Goal: Navigation & Orientation: Find specific page/section

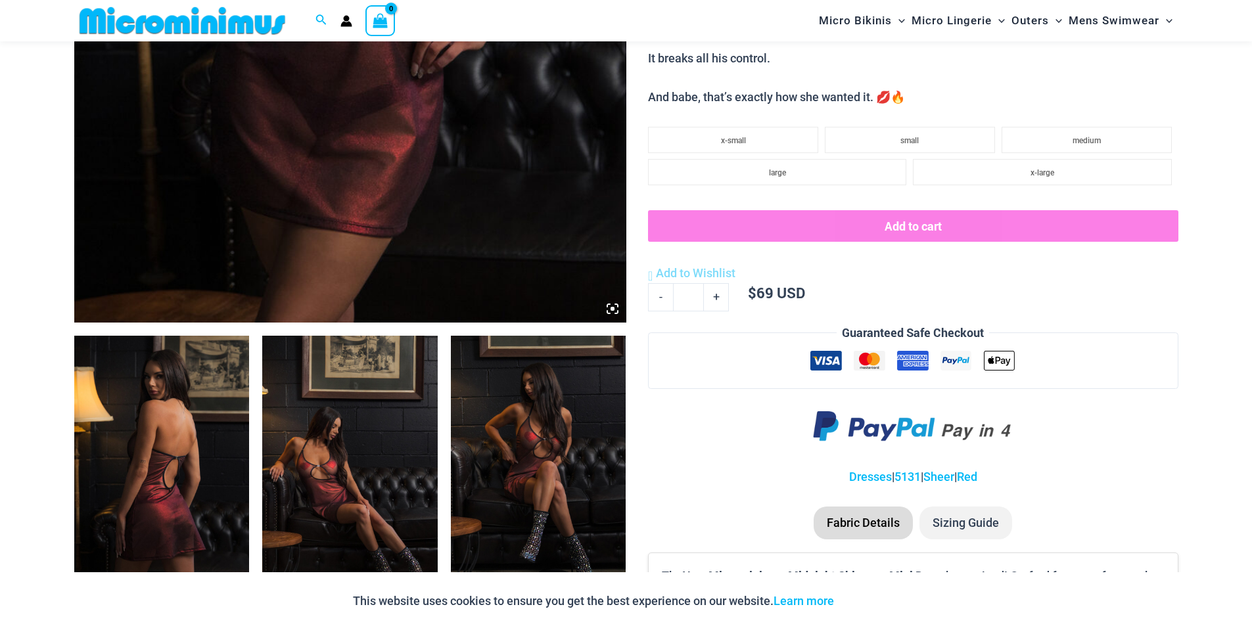
scroll to position [657, 0]
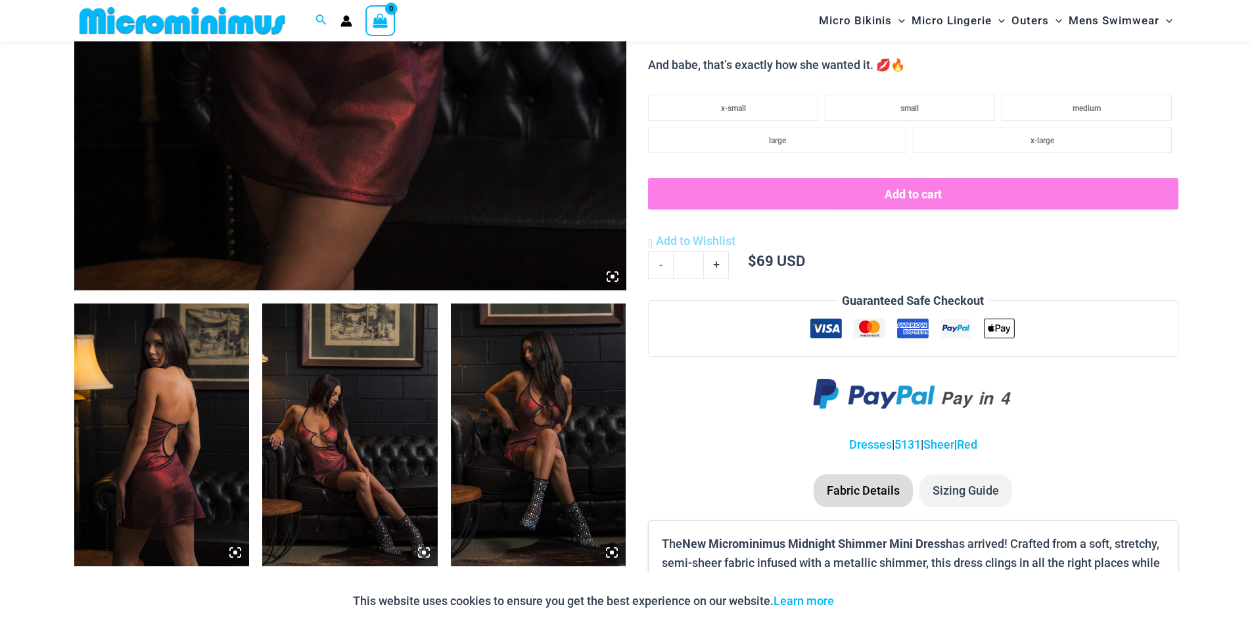
click at [151, 374] on img at bounding box center [161, 435] width 175 height 263
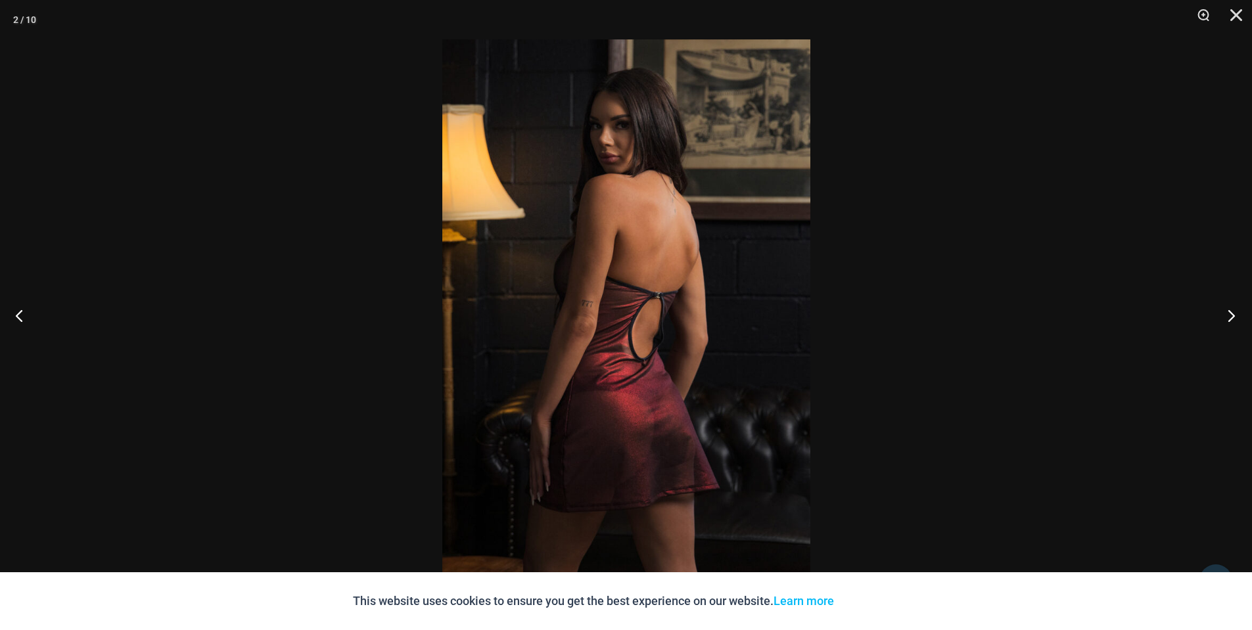
click at [1231, 315] on button "Next" at bounding box center [1226, 316] width 49 height 66
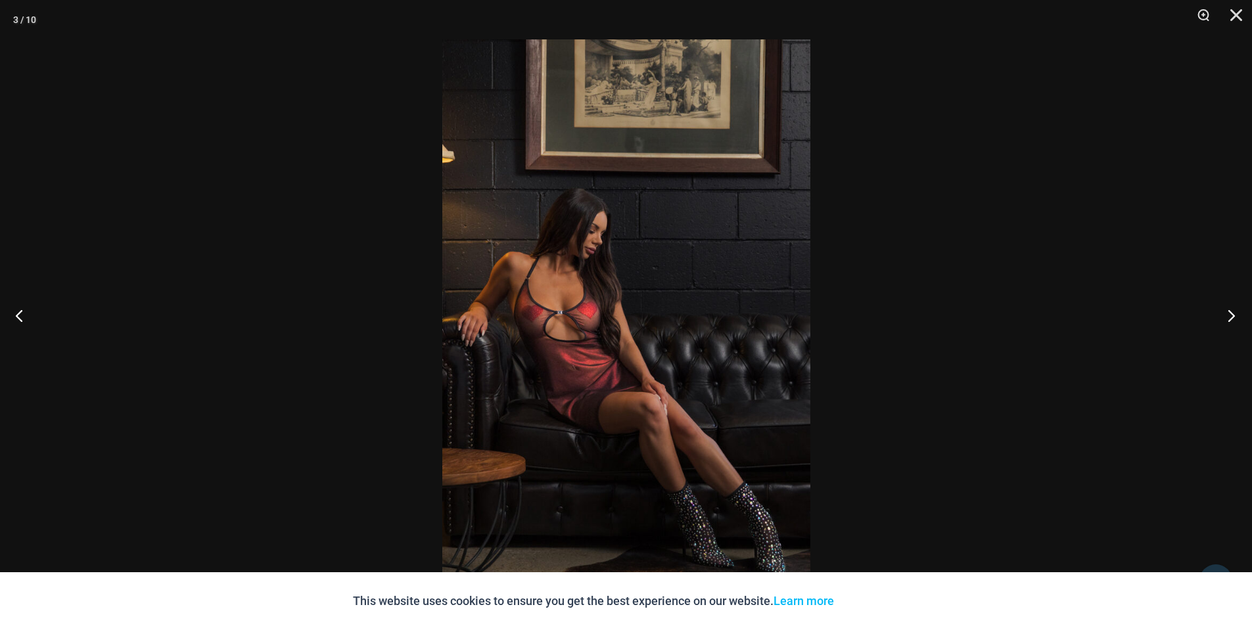
click at [1231, 315] on button "Next" at bounding box center [1226, 316] width 49 height 66
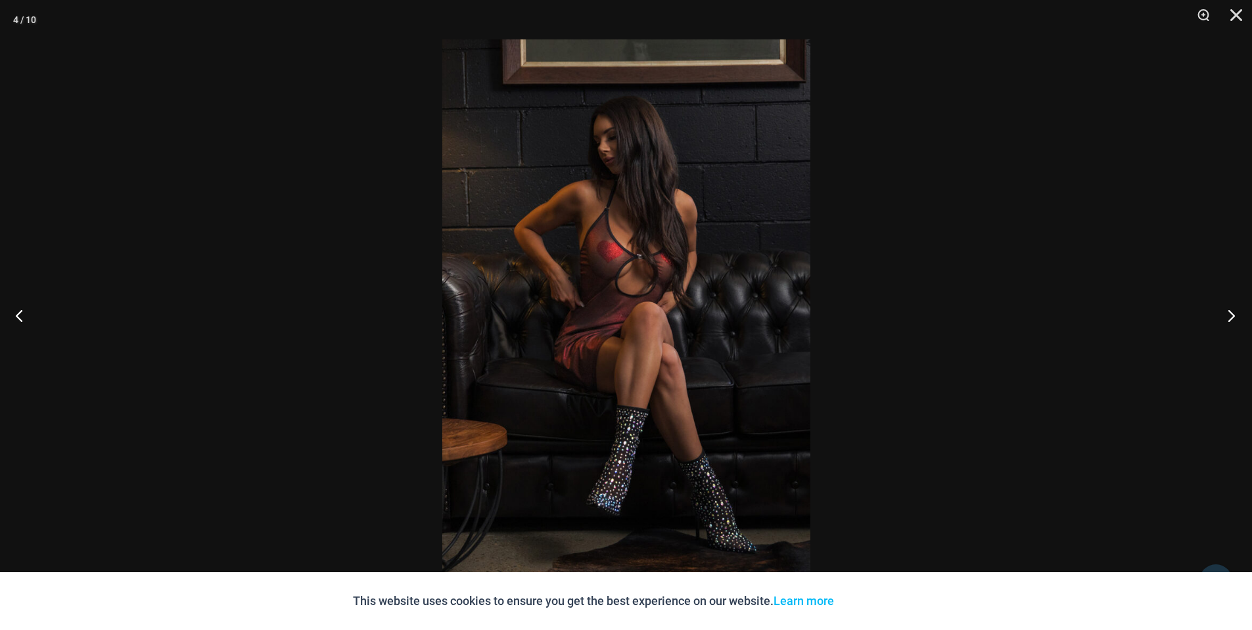
click at [1231, 315] on button "Next" at bounding box center [1226, 316] width 49 height 66
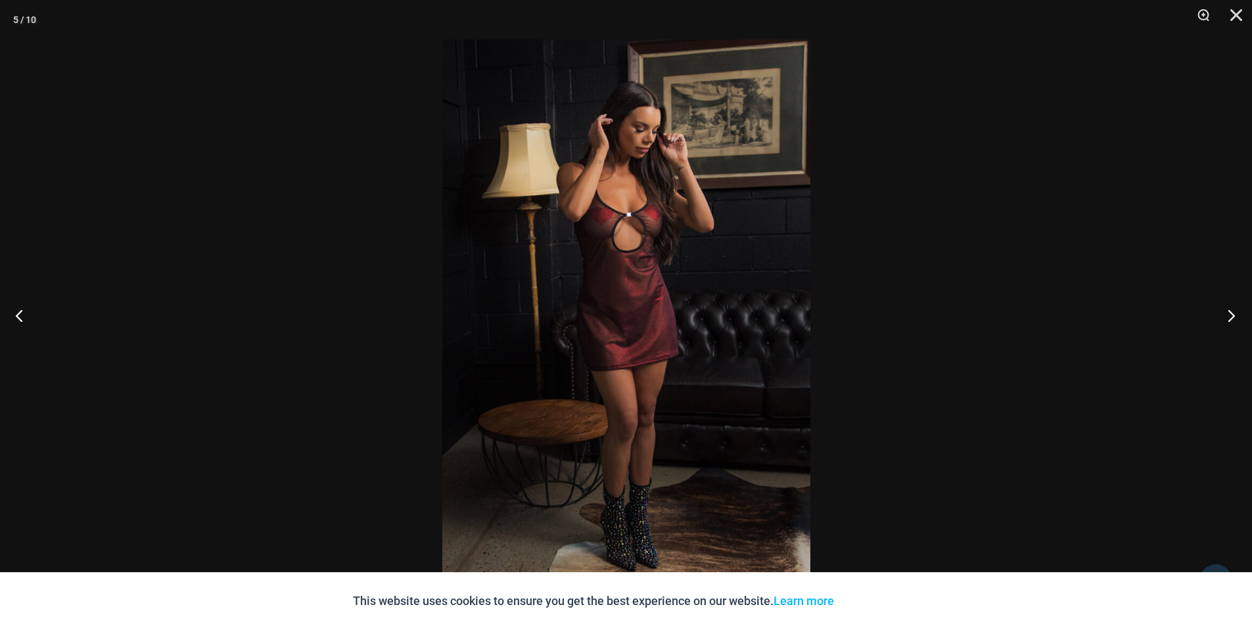
click at [1231, 315] on button "Next" at bounding box center [1226, 316] width 49 height 66
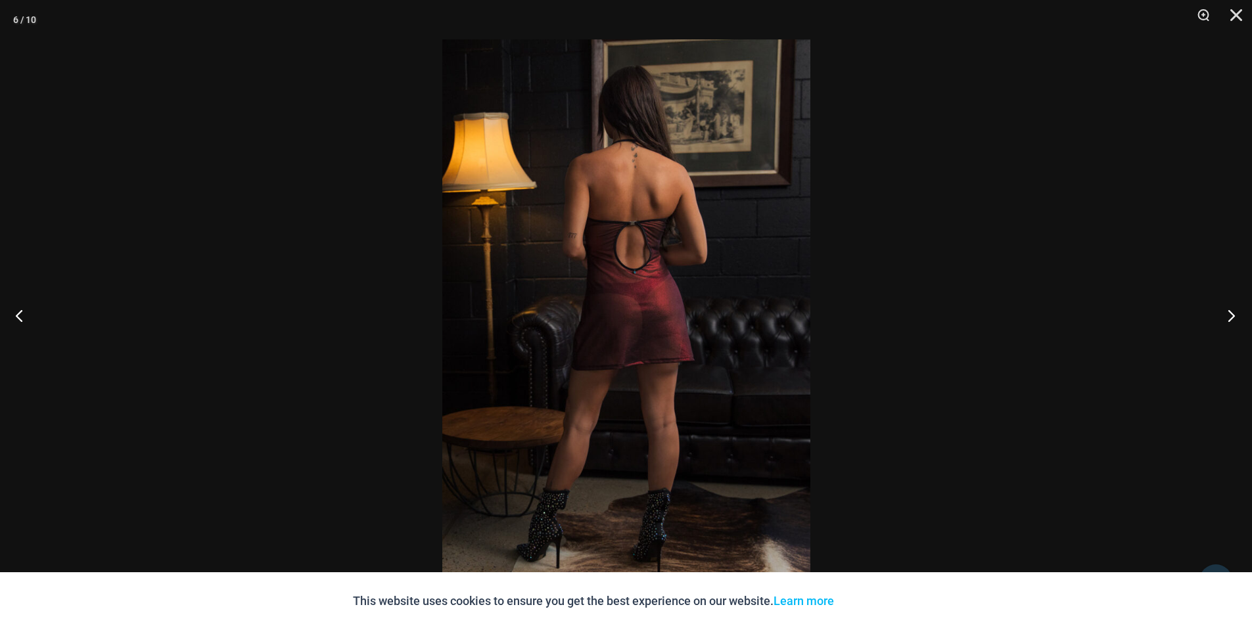
click at [1231, 315] on button "Next" at bounding box center [1226, 316] width 49 height 66
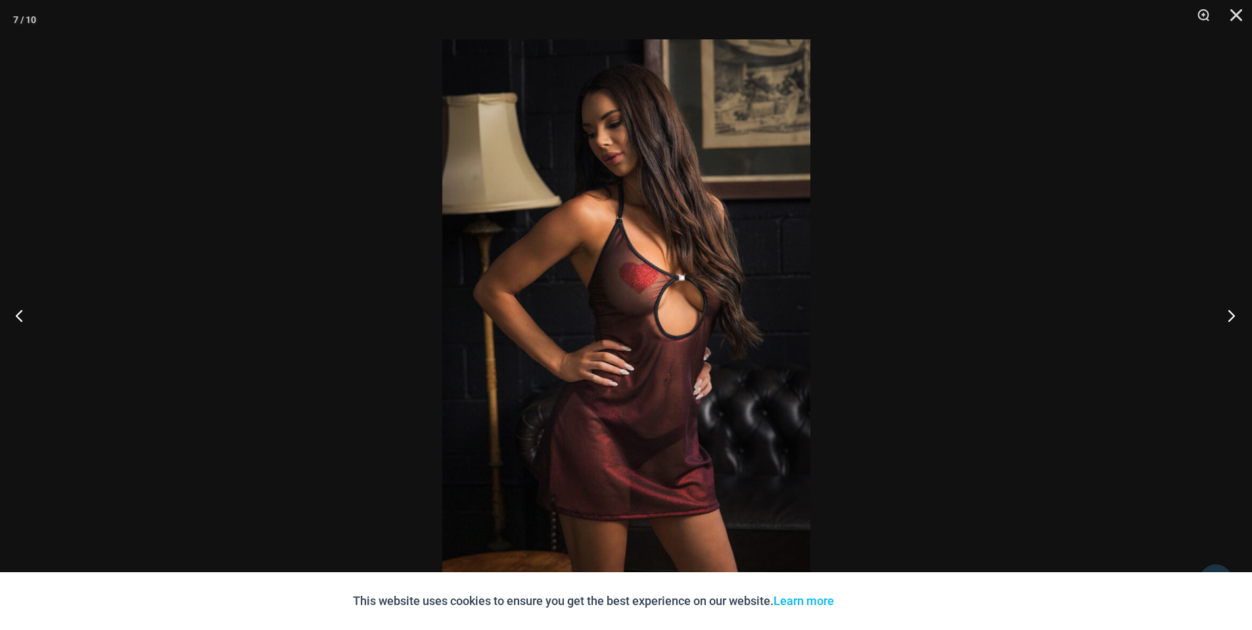
click at [1231, 315] on button "Next" at bounding box center [1226, 316] width 49 height 66
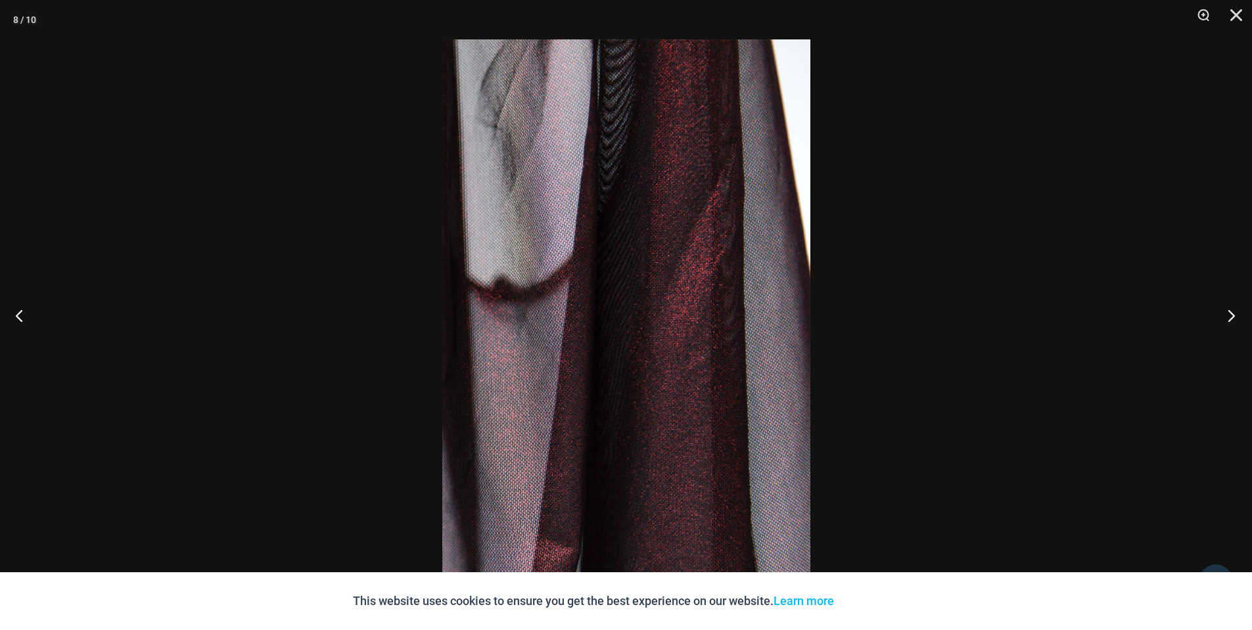
click at [1231, 315] on button "Next" at bounding box center [1226, 316] width 49 height 66
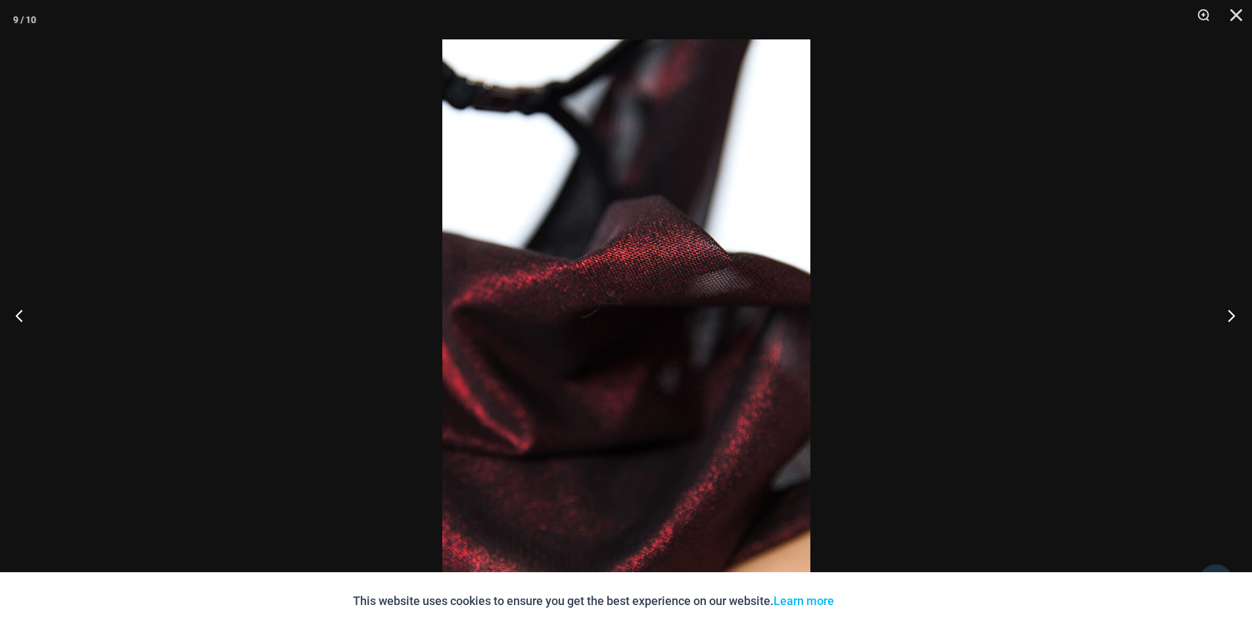
click at [1231, 315] on button "Next" at bounding box center [1226, 316] width 49 height 66
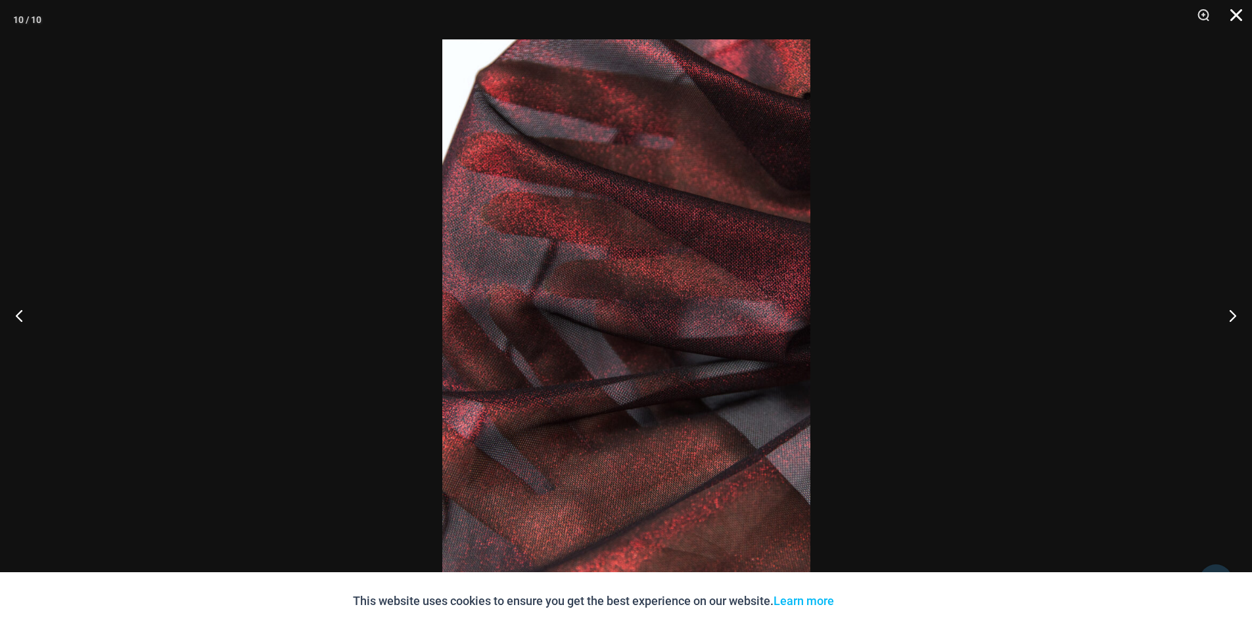
click at [1234, 16] on button "Close" at bounding box center [1231, 19] width 33 height 39
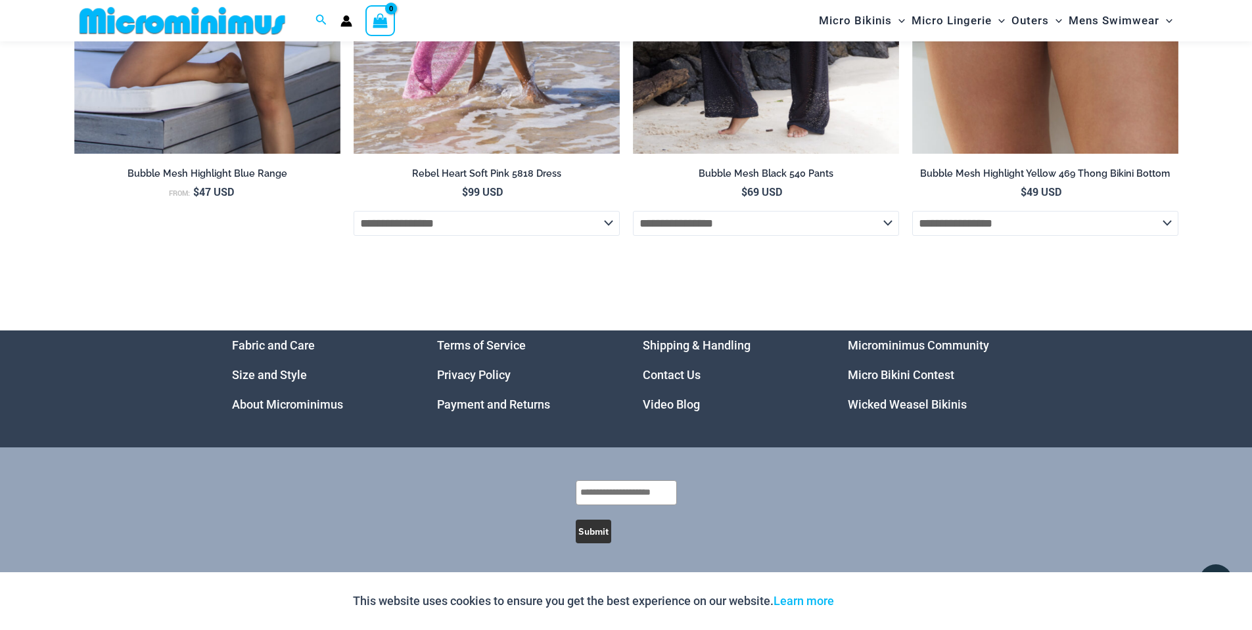
scroll to position [4467, 0]
click at [898, 373] on link "Micro Bikini Contest" at bounding box center [901, 375] width 106 height 14
